Goal: Check status: Check status

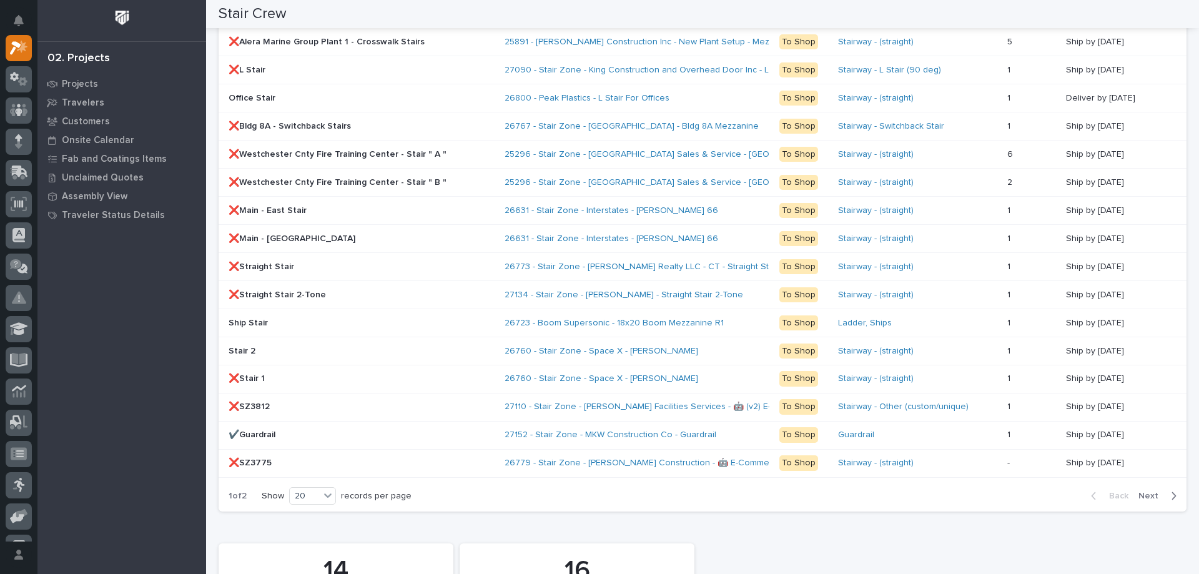
scroll to position [999, 0]
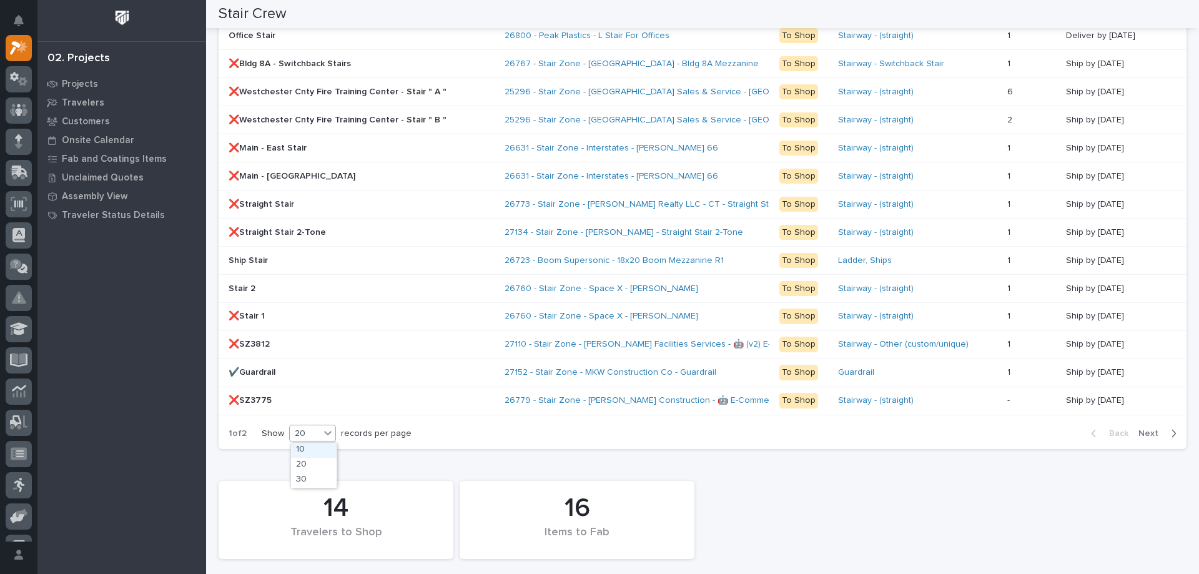
click at [305, 435] on div "20" at bounding box center [305, 433] width 30 height 13
click at [300, 483] on div "30" at bounding box center [314, 480] width 46 height 15
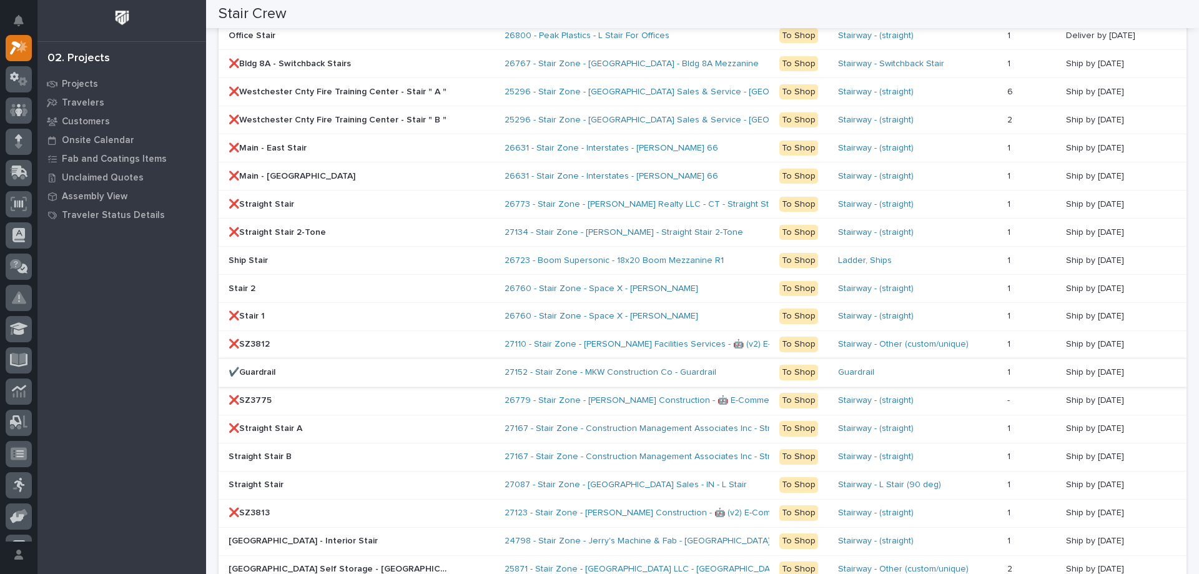
scroll to position [1140, 0]
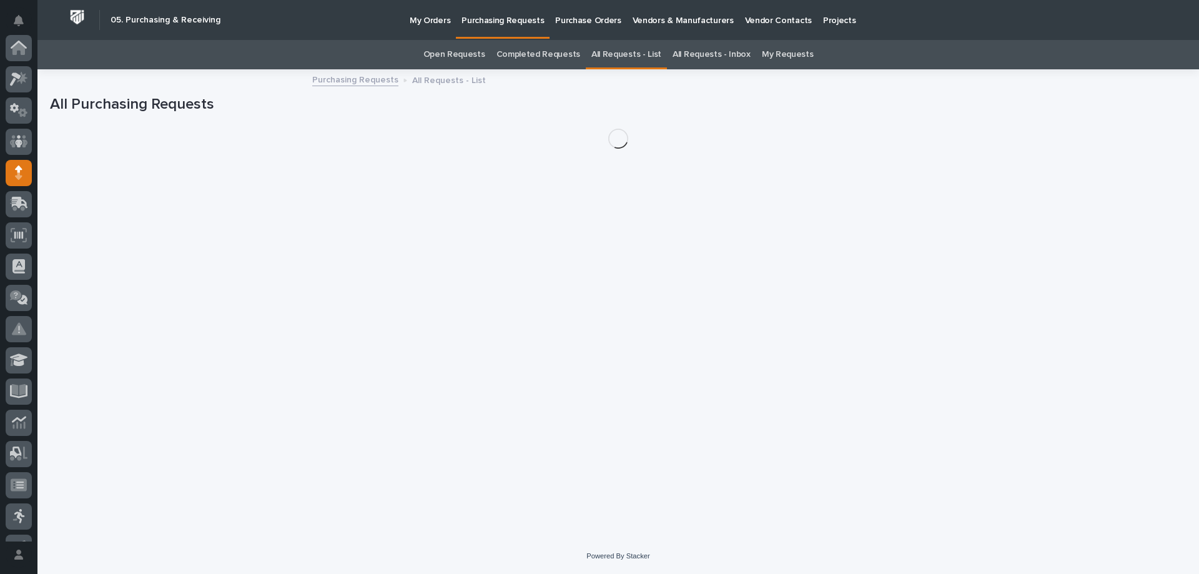
scroll to position [125, 0]
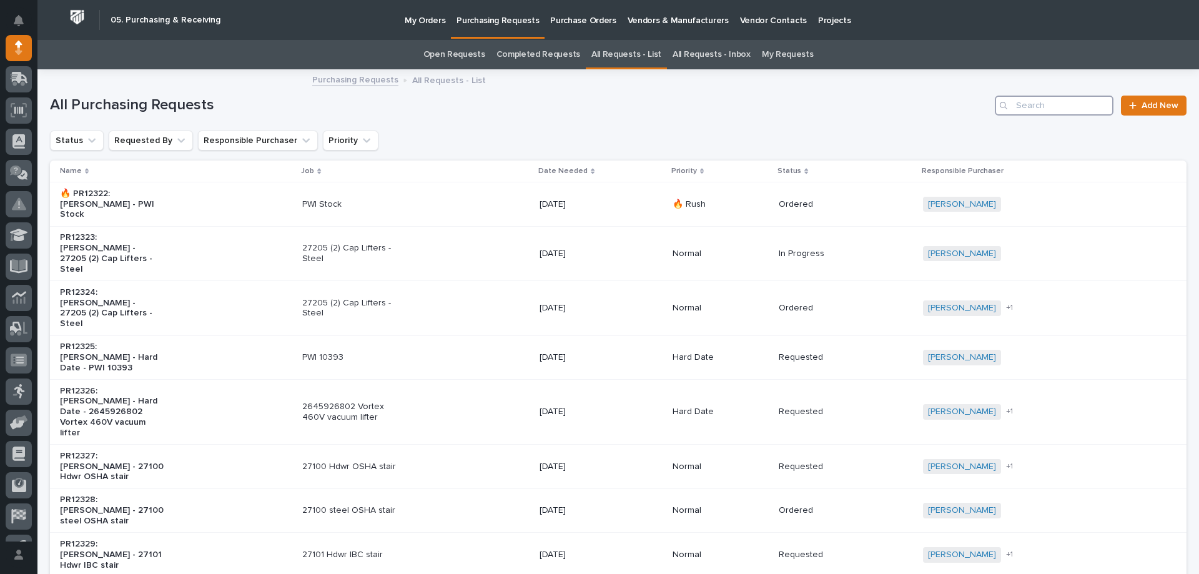
click at [1053, 108] on input "Search" at bounding box center [1054, 106] width 119 height 20
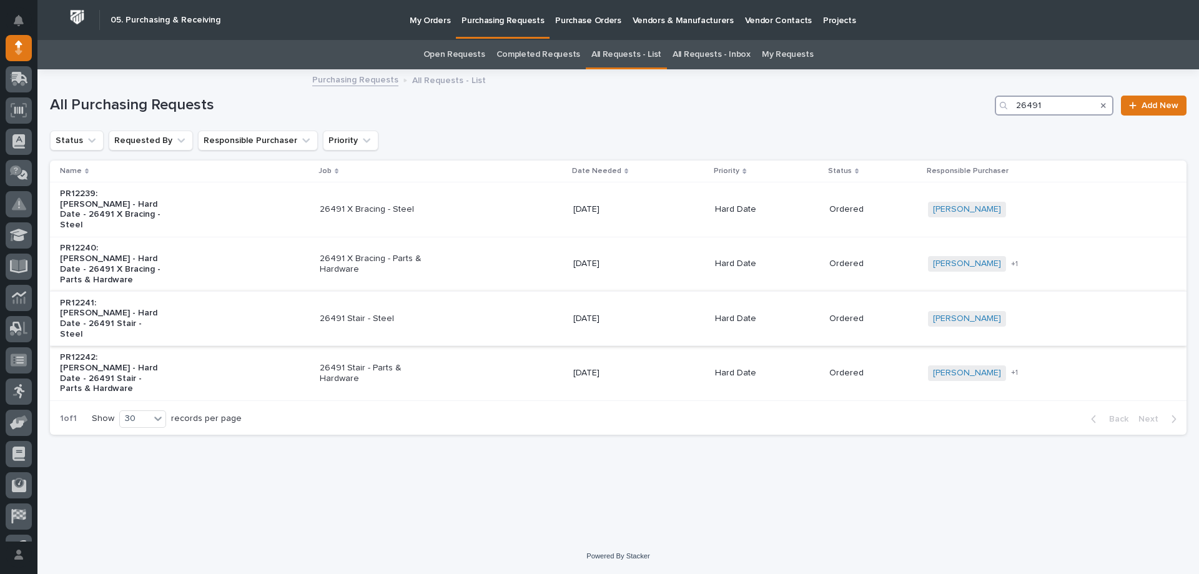
type input "26491"
click at [448, 312] on div "26491 Stair - Steel" at bounding box center [442, 319] width 244 height 21
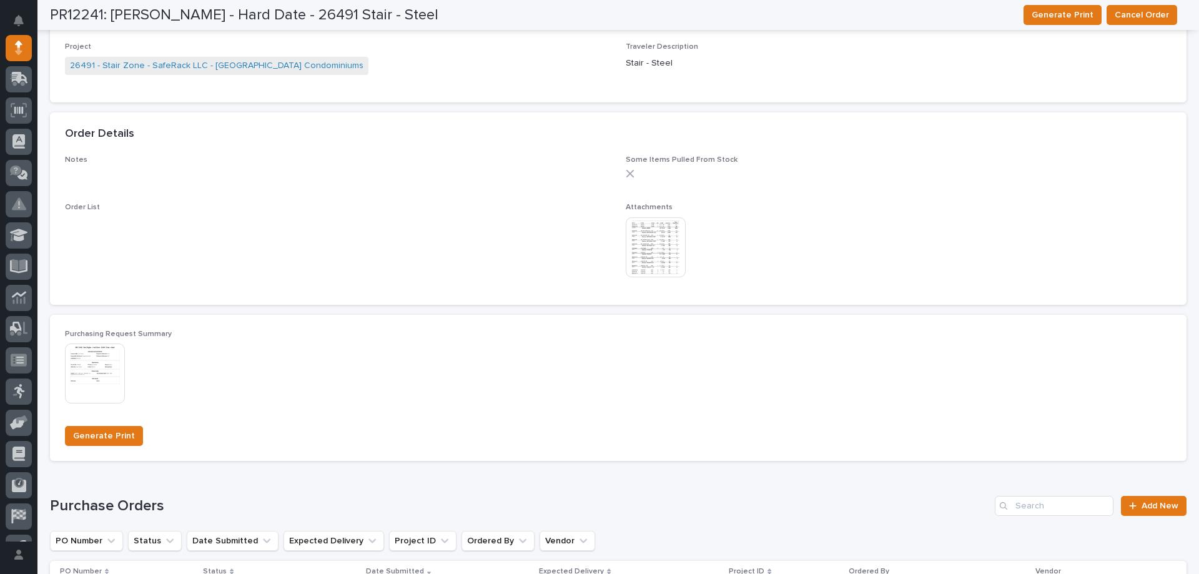
scroll to position [732, 0]
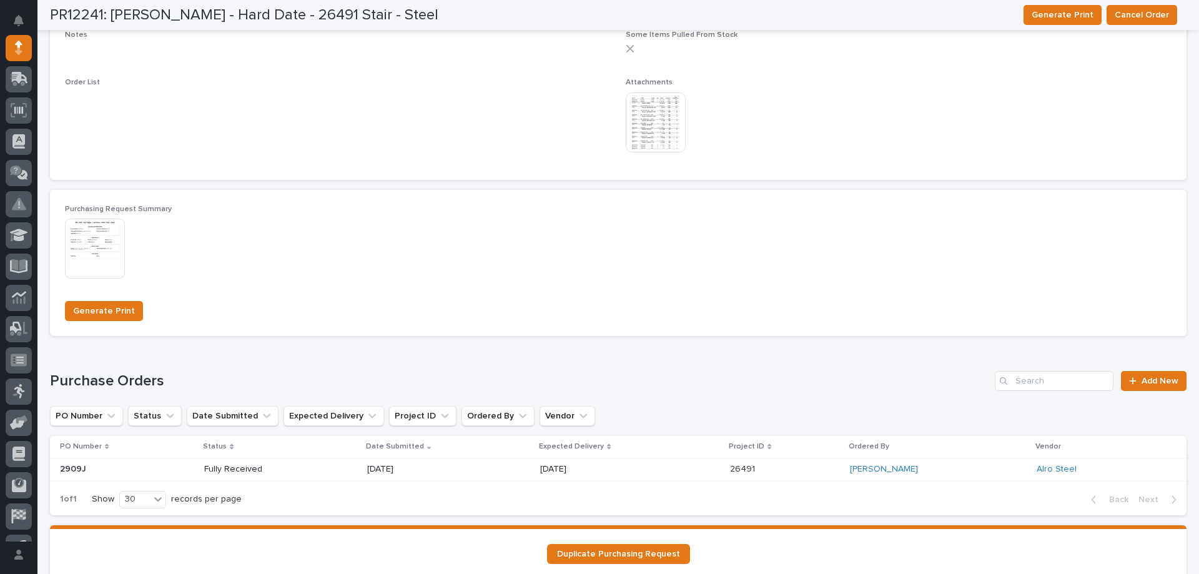
click at [611, 471] on p "[DATE]" at bounding box center [584, 469] width 89 height 11
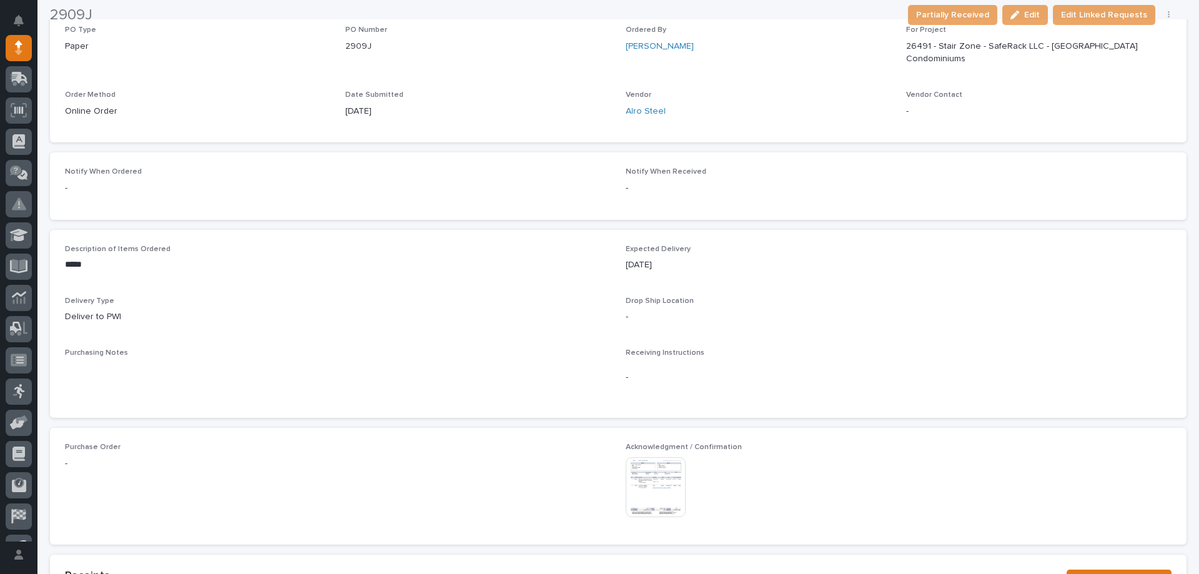
scroll to position [431, 0]
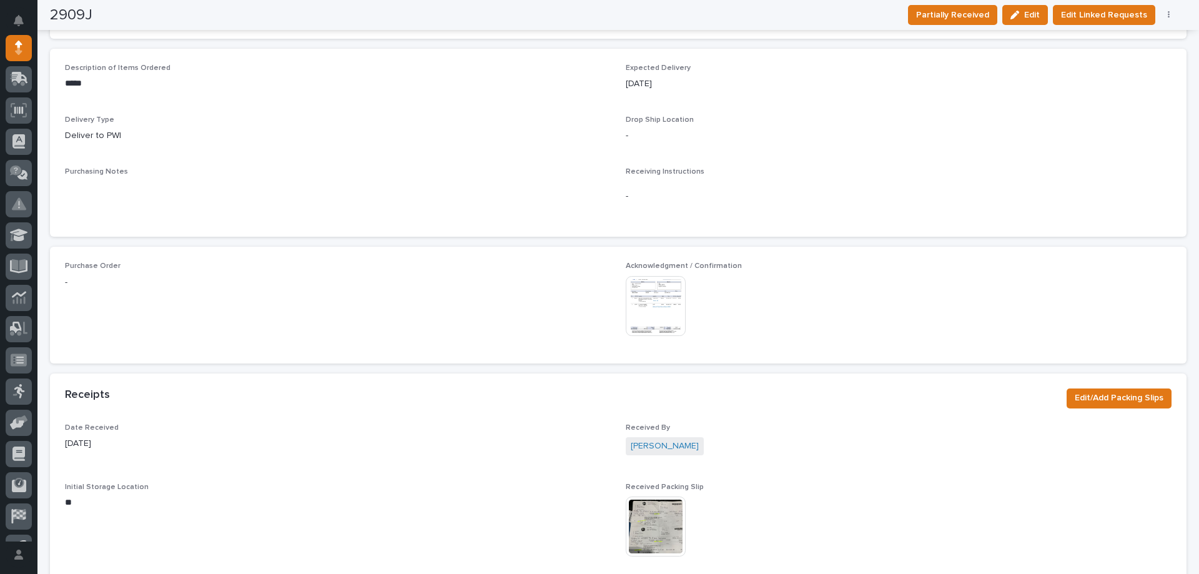
click at [644, 299] on img at bounding box center [656, 306] width 60 height 60
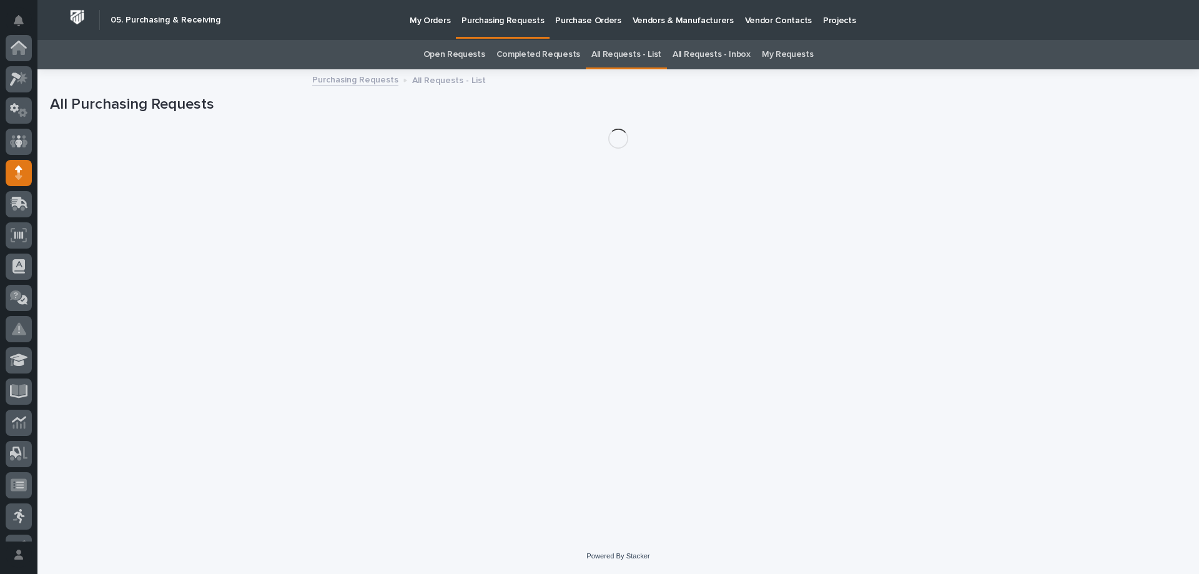
scroll to position [125, 0]
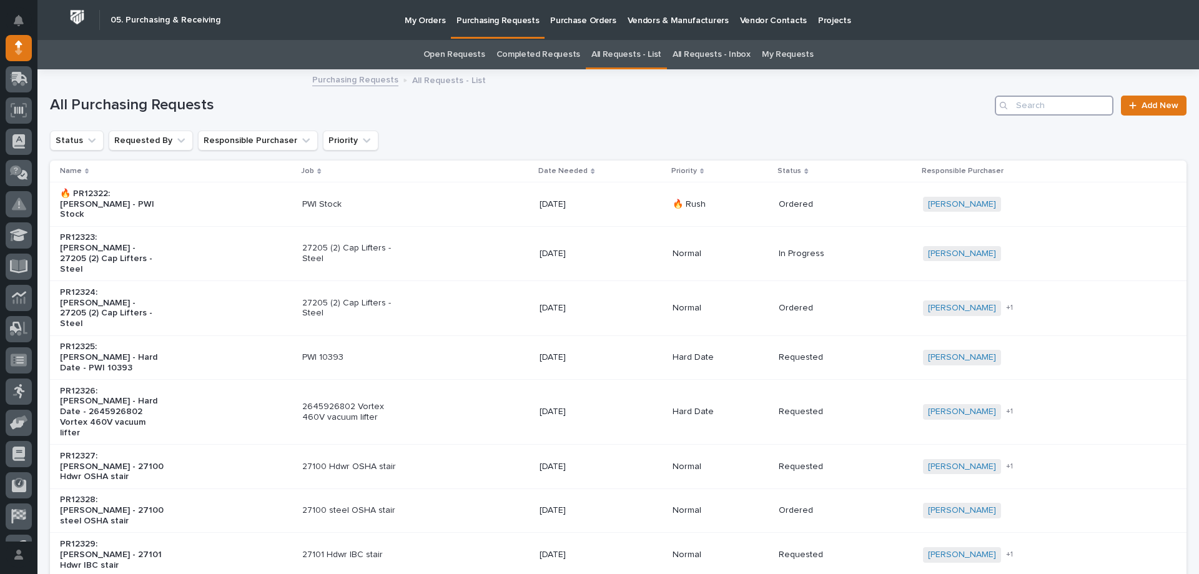
click at [1054, 97] on input "Search" at bounding box center [1054, 106] width 119 height 20
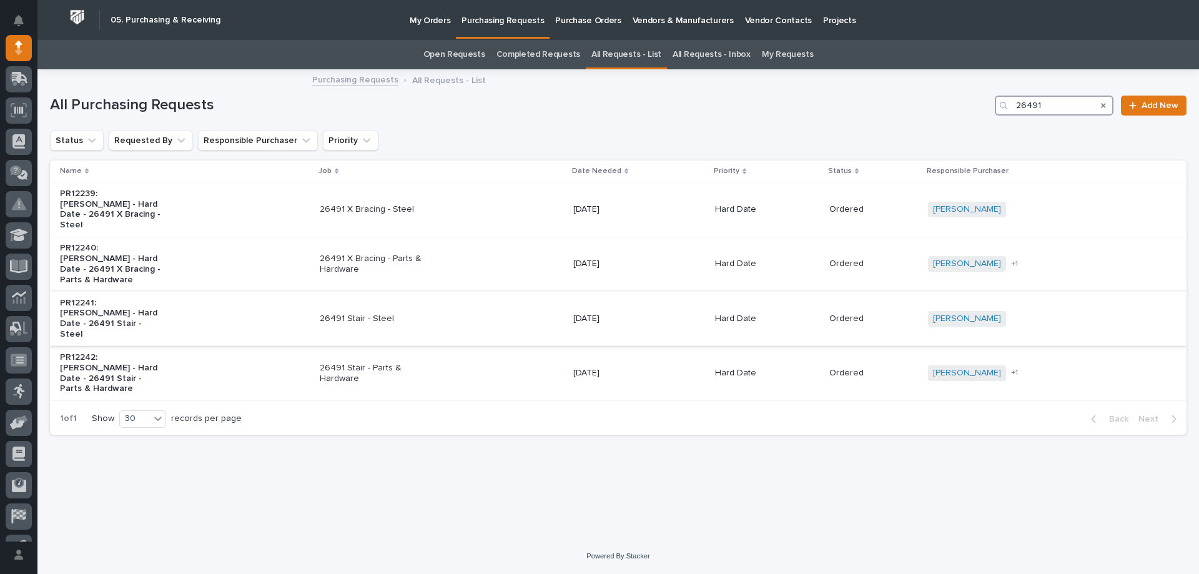
type input "26491"
click at [408, 312] on div "26491 Stair - Steel" at bounding box center [442, 319] width 244 height 21
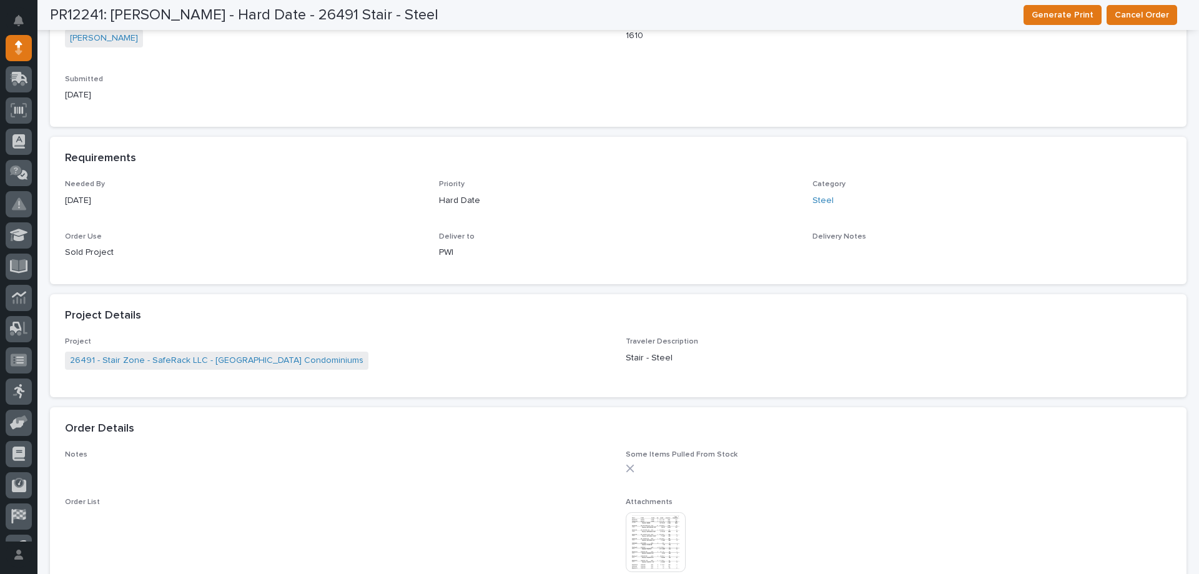
scroll to position [562, 0]
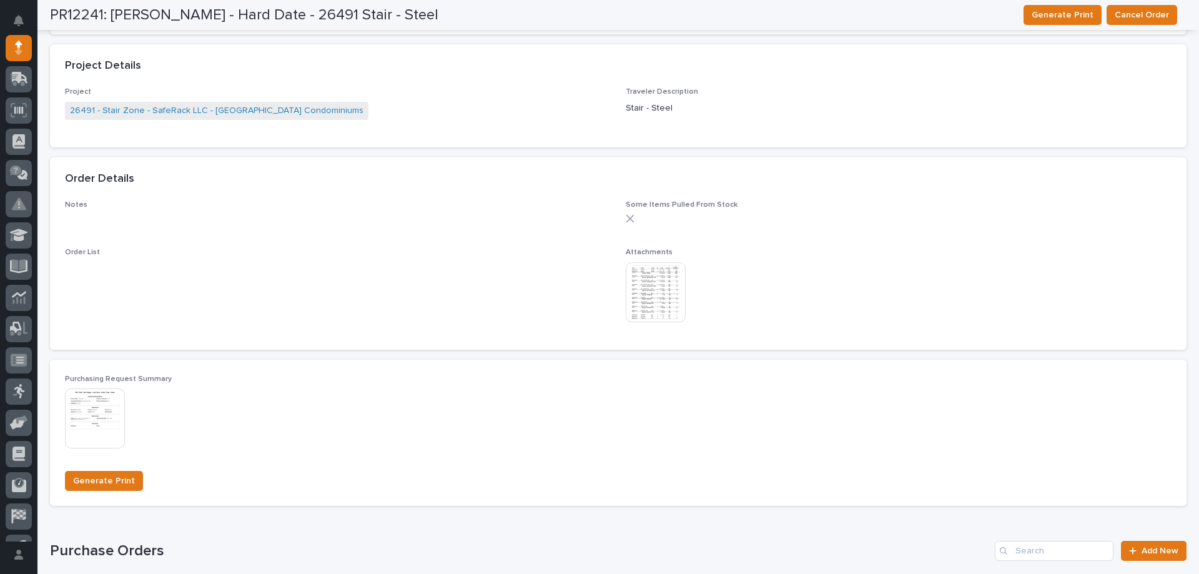
click at [662, 277] on img at bounding box center [656, 292] width 60 height 60
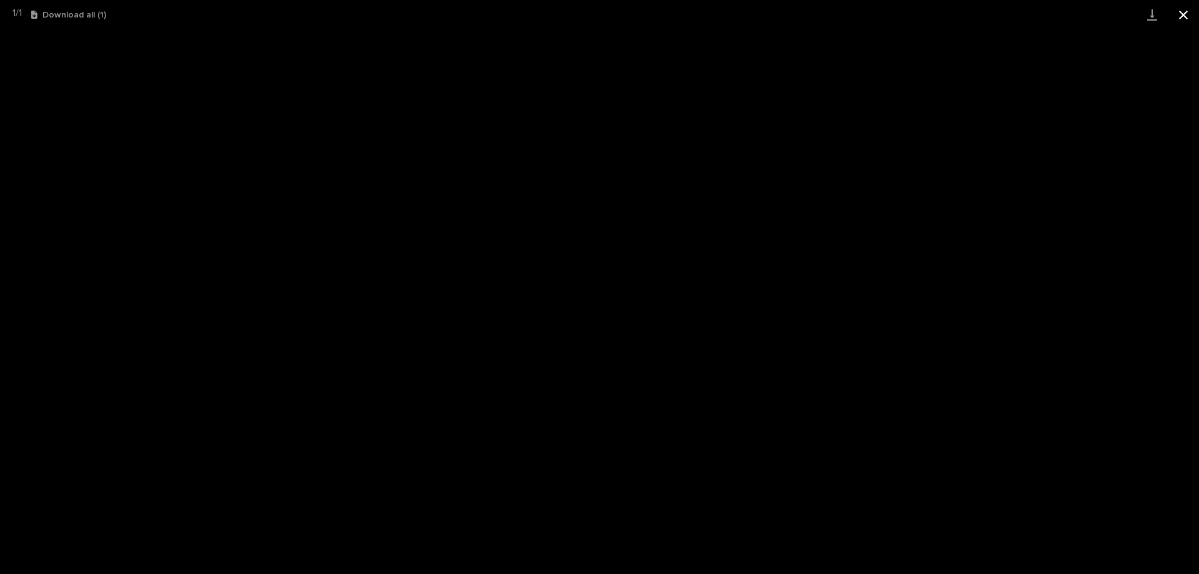
click at [1188, 9] on button "Close gallery" at bounding box center [1183, 14] width 31 height 29
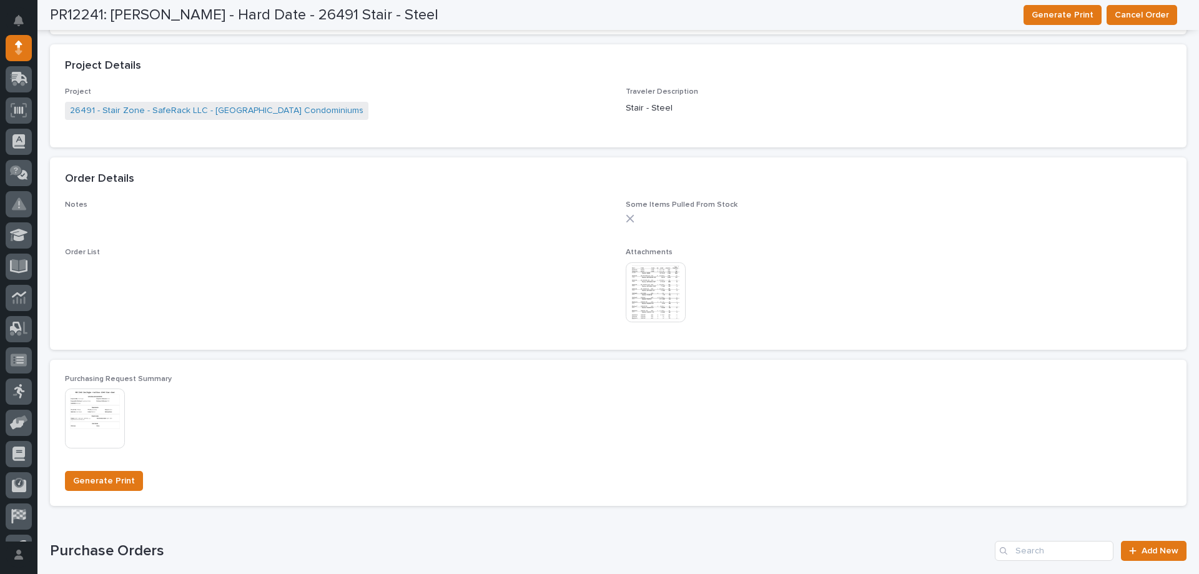
click at [93, 407] on img at bounding box center [95, 418] width 60 height 60
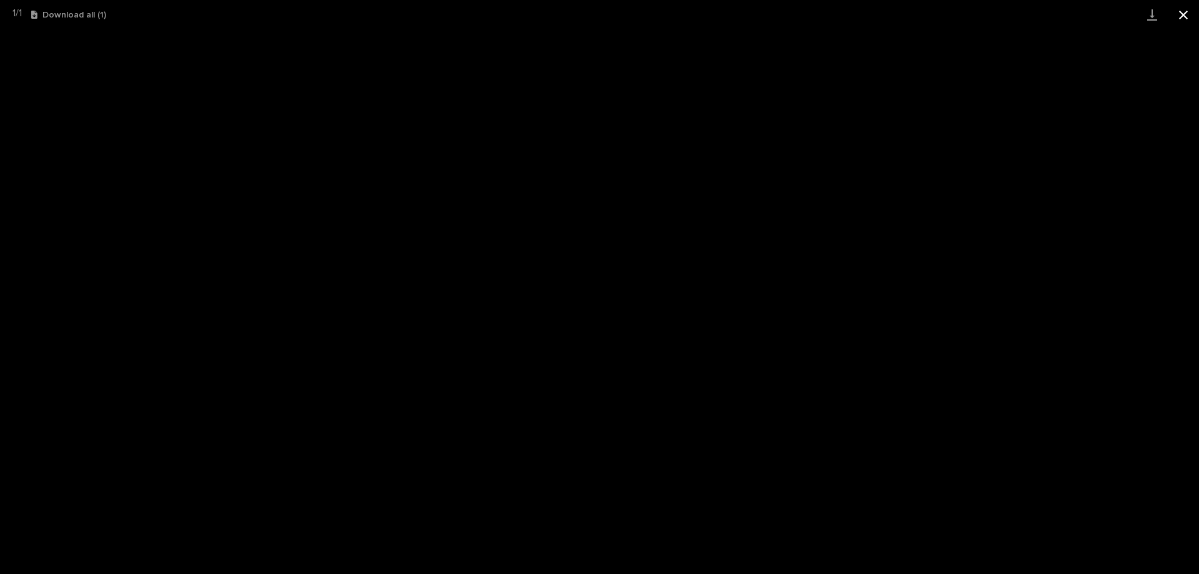
click at [1183, 22] on button "Close gallery" at bounding box center [1183, 14] width 31 height 29
